Goal: Information Seeking & Learning: Learn about a topic

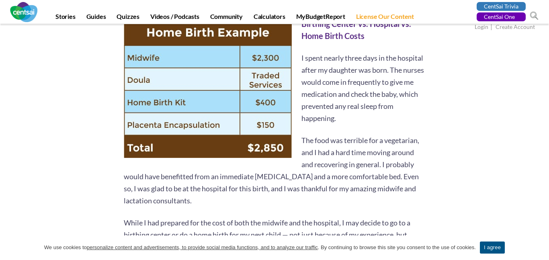
scroll to position [1595, 0]
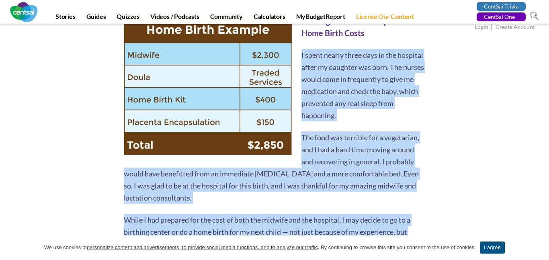
drag, startPoint x: 301, startPoint y: 33, endPoint x: 360, endPoint y: 219, distance: 195.3
copy div "I spent nearly three days in the hospital after my daughter was born. The nurse…"
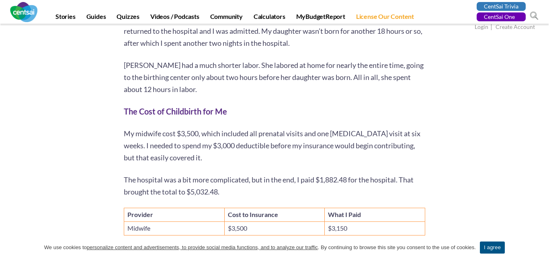
scroll to position [638, 0]
